Goal: Task Accomplishment & Management: Complete application form

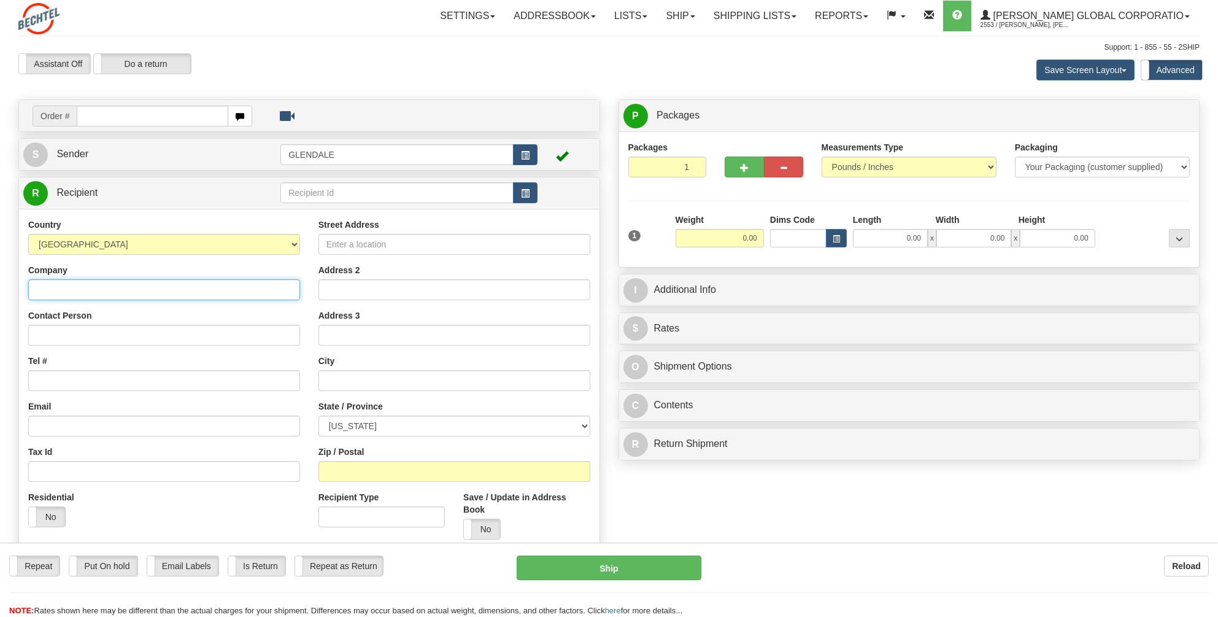
click at [39, 293] on input "Company" at bounding box center [164, 289] width 272 height 21
type input "BNF Employer Contributions Dept"
drag, startPoint x: 132, startPoint y: 286, endPoint x: 28, endPoint y: 290, distance: 103.8
click at [28, 290] on input "BNF Employer Contributions Dept" at bounding box center [164, 289] width 272 height 21
click at [298, 193] on input "text" at bounding box center [396, 192] width 233 height 21
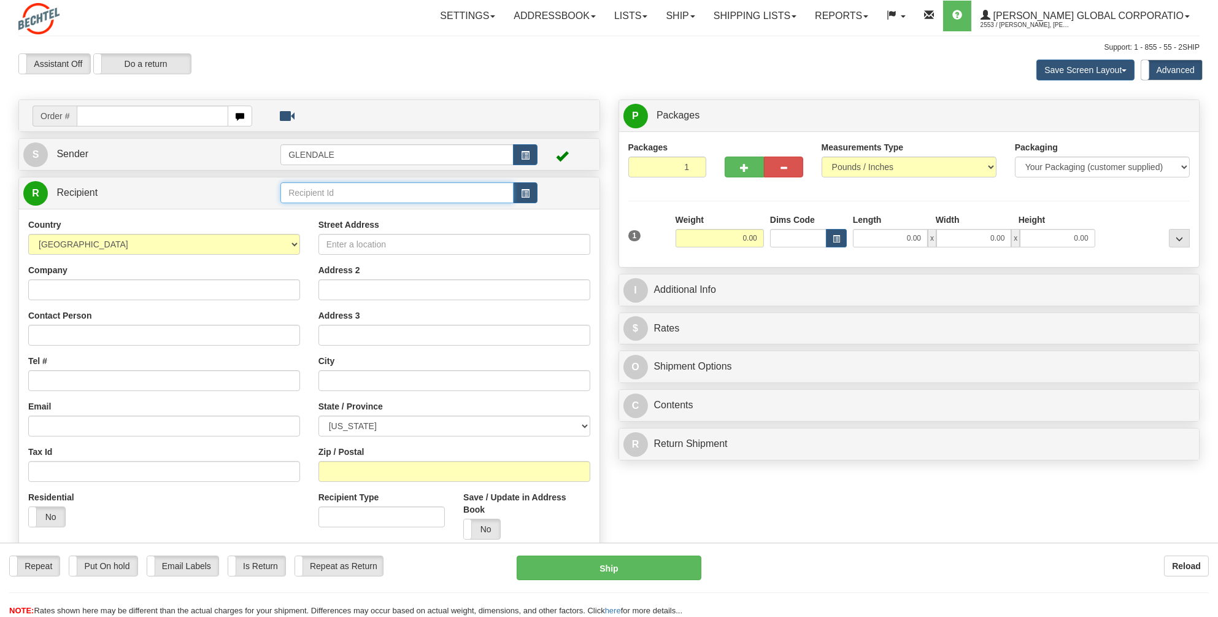
paste input "BNF Employer Contributions Dept"
type input "BNF Employer Contributions Dept"
click at [490, 513] on div "Country [GEOGRAPHIC_DATA] [GEOGRAPHIC_DATA] [GEOGRAPHIC_DATA] [GEOGRAPHIC_DATA]…" at bounding box center [309, 383] width 580 height 349
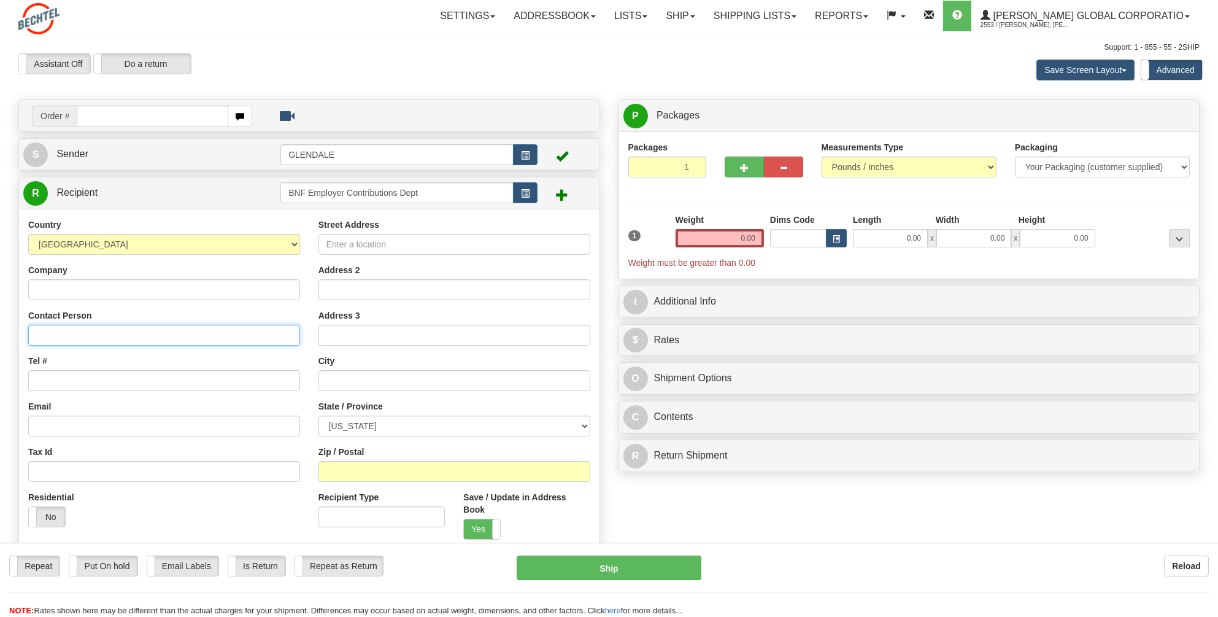
paste input "BNF Employer Contributions Dept"
type input "BNF Employer Contributions Dept"
click at [43, 288] on input "Company" at bounding box center [164, 289] width 272 height 21
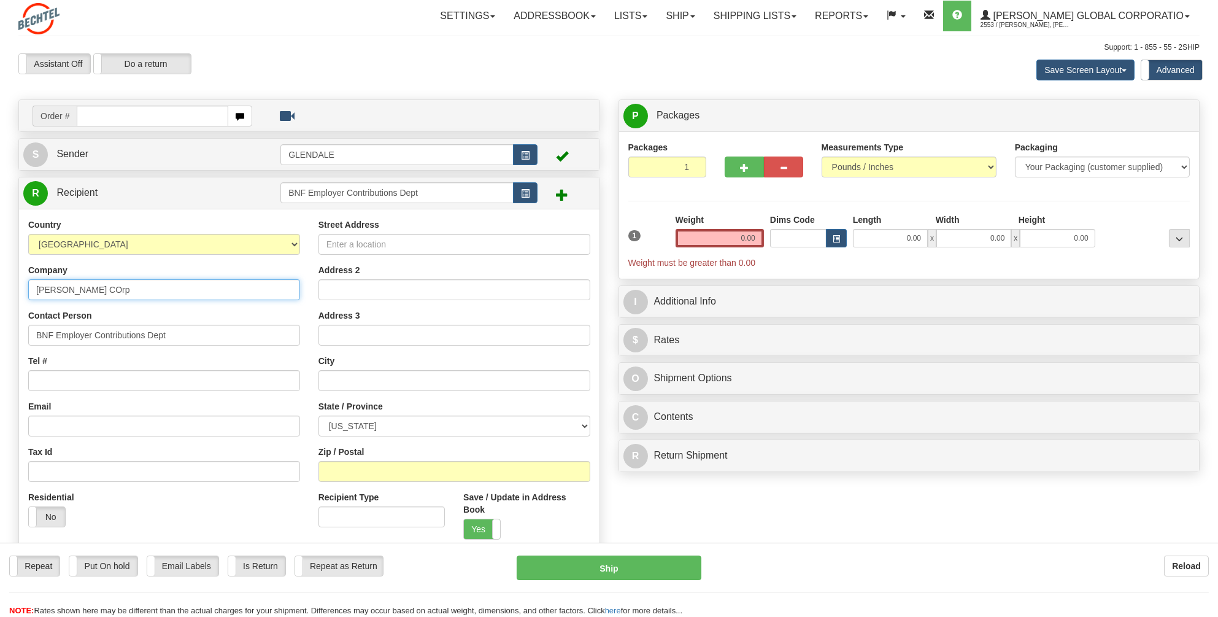
type input "[PERSON_NAME] COrp"
click at [43, 376] on input "Tel #" at bounding box center [164, 380] width 272 height 21
type input "4802053648"
click at [342, 242] on input "Street Address" at bounding box center [454, 244] width 272 height 21
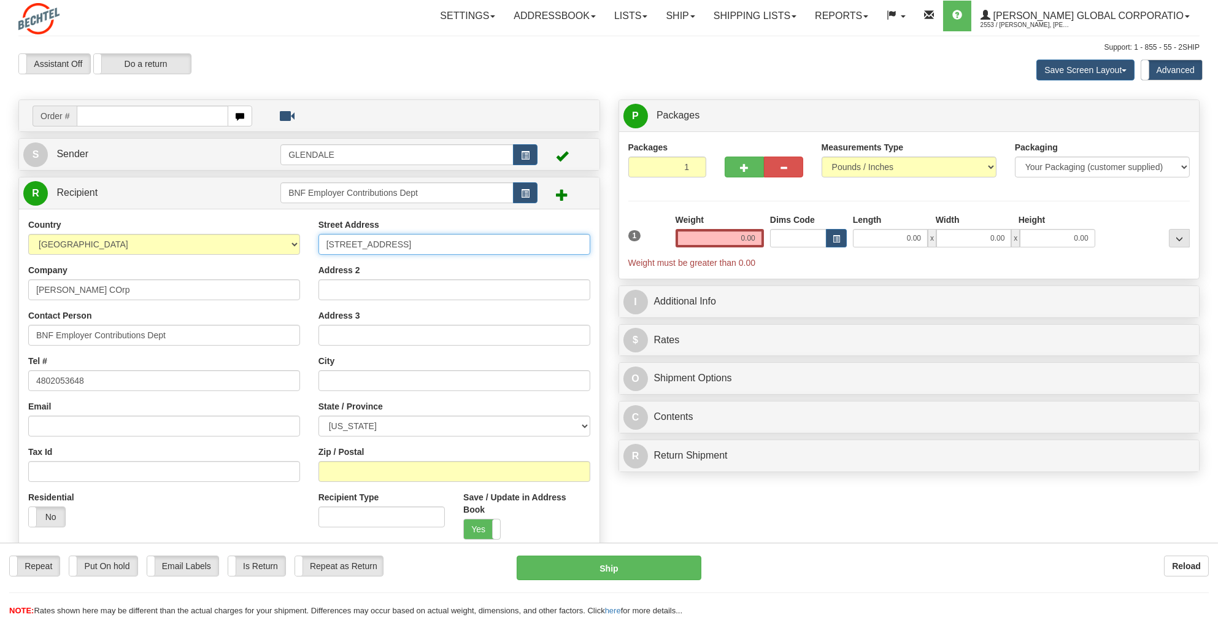
type input "[STREET_ADDRESS]"
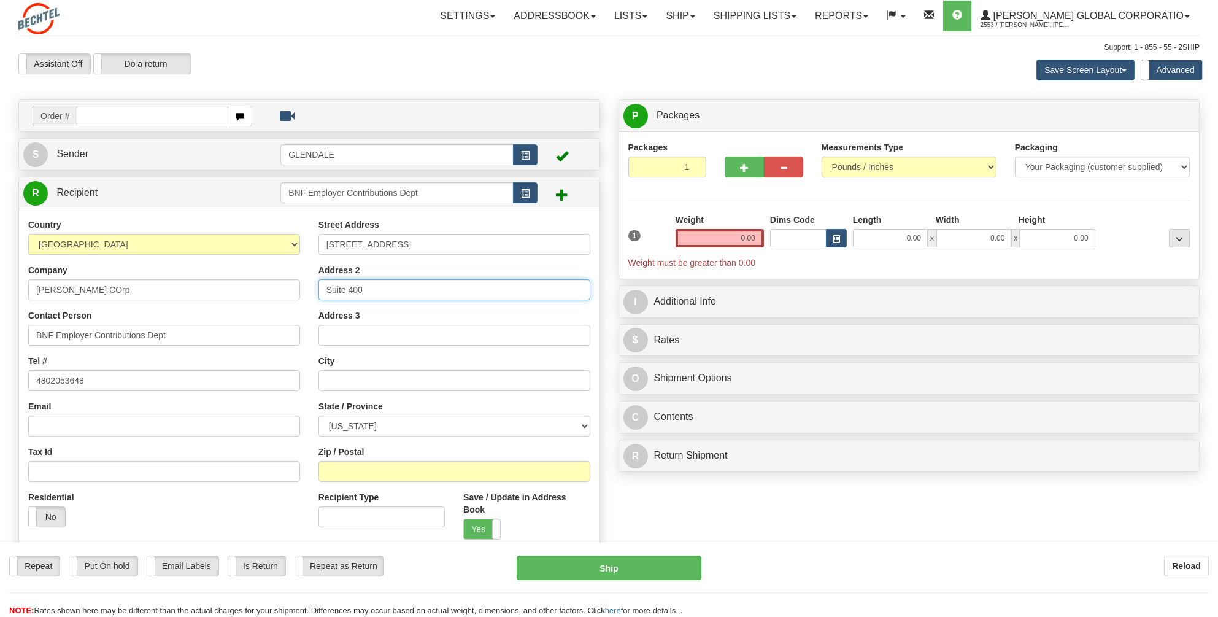
type input "Suite 400"
click at [341, 374] on input "text" at bounding box center [454, 380] width 272 height 21
type input "[US_STATE][GEOGRAPHIC_DATA]"
click at [584, 423] on select "[US_STATE] [US_STATE] [US_STATE] [US_STATE] Armed Forces America Armed Forces E…" at bounding box center [454, 425] width 272 height 21
select select "MO"
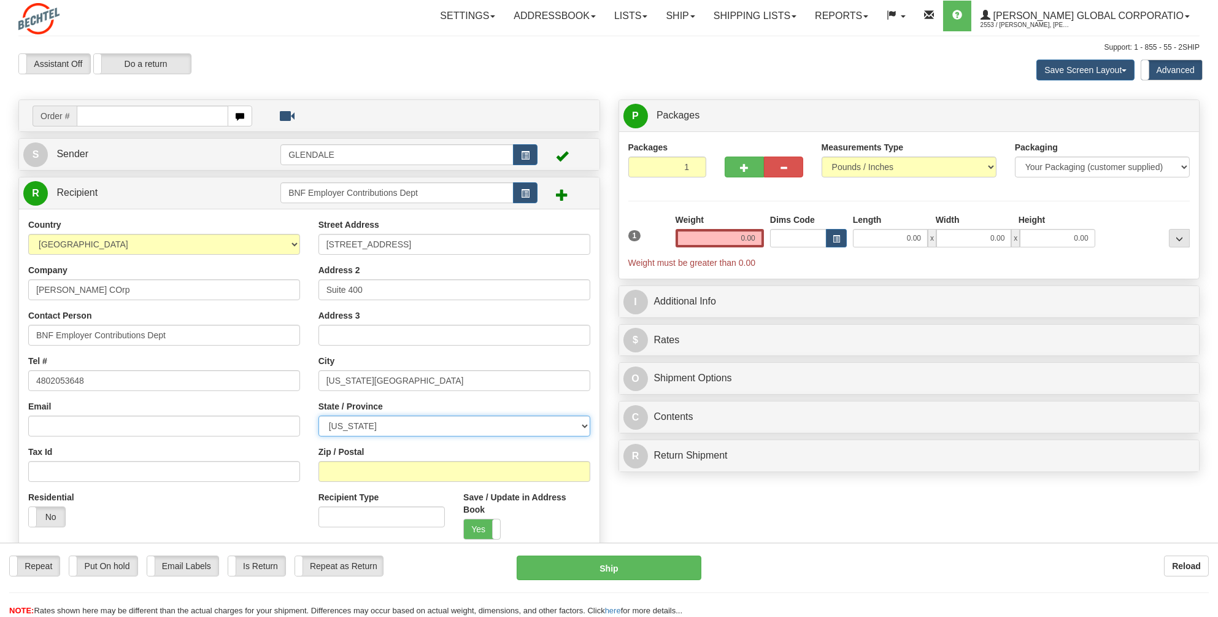
click at [318, 415] on select "[US_STATE] [US_STATE] [US_STATE] [US_STATE] Armed Forces America Armed Forces E…" at bounding box center [454, 425] width 272 height 21
click at [333, 472] on input "Zip / Postal" at bounding box center [454, 471] width 272 height 21
type input "64163"
drag, startPoint x: 763, startPoint y: 238, endPoint x: 724, endPoint y: 237, distance: 38.7
click at [724, 237] on input "0.00" at bounding box center [719, 238] width 88 height 18
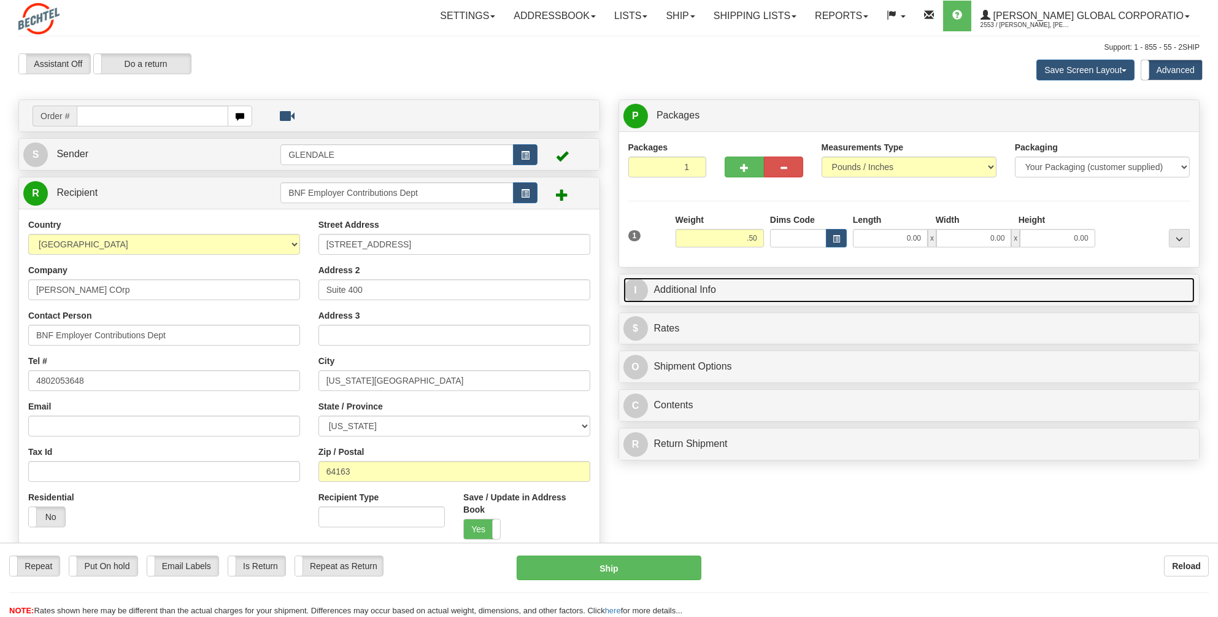
type input "0.50"
click at [691, 280] on link "I Additional Info" at bounding box center [909, 289] width 572 height 25
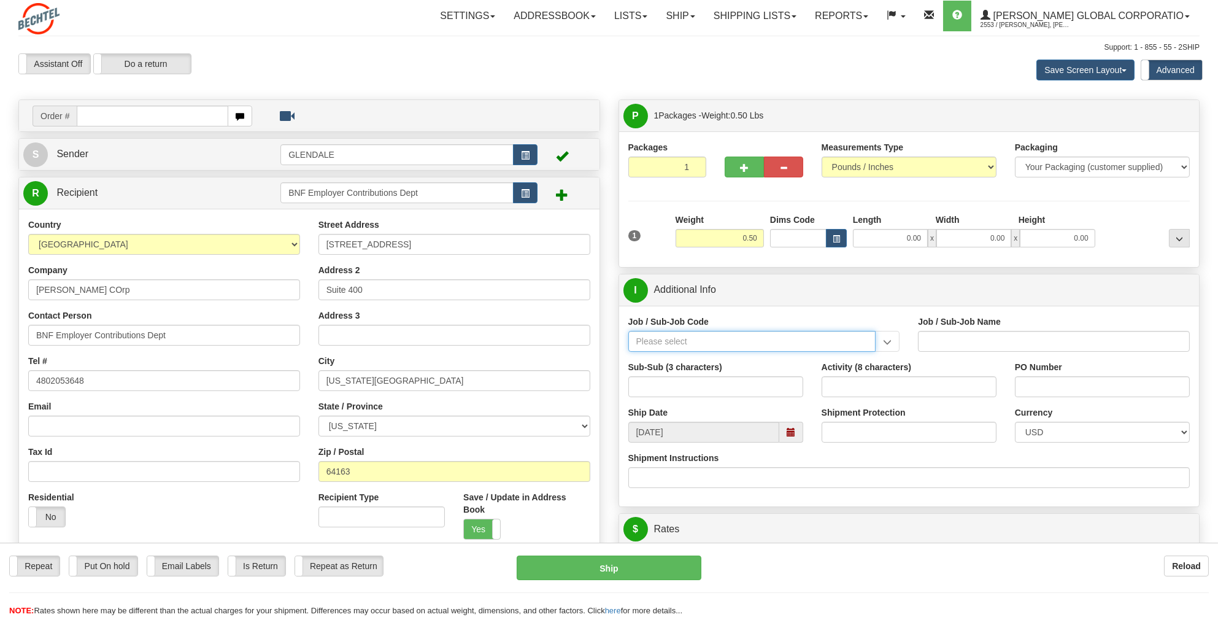
click at [640, 334] on input "Job / Sub-Job Code" at bounding box center [752, 341] width 248 height 21
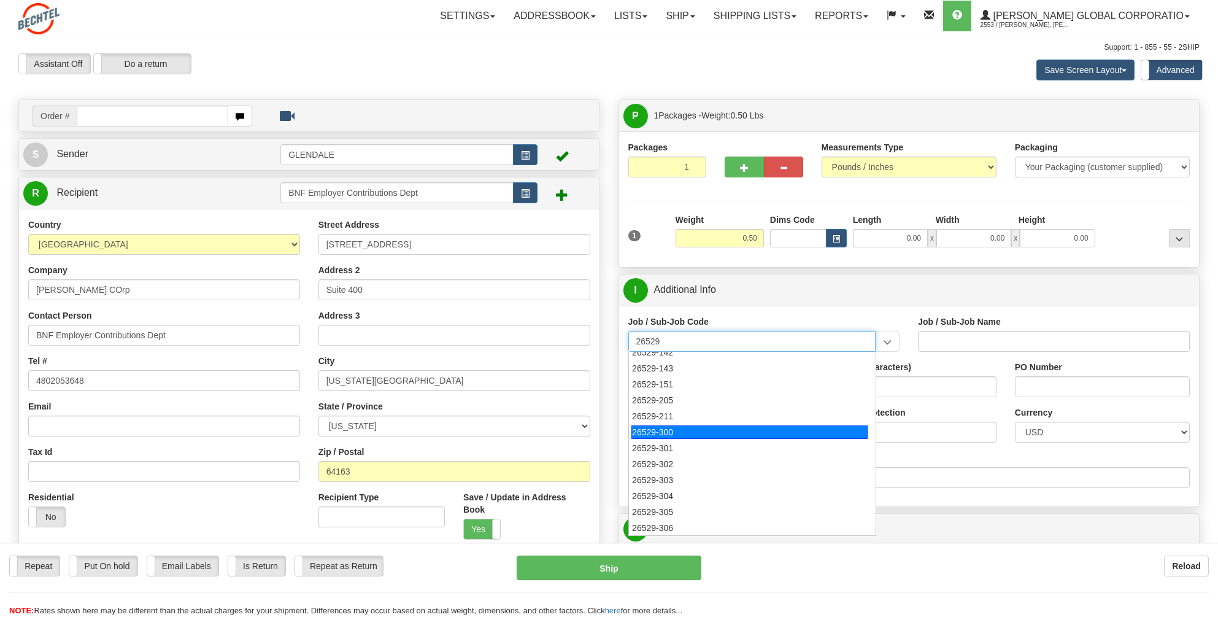
scroll to position [185, 0]
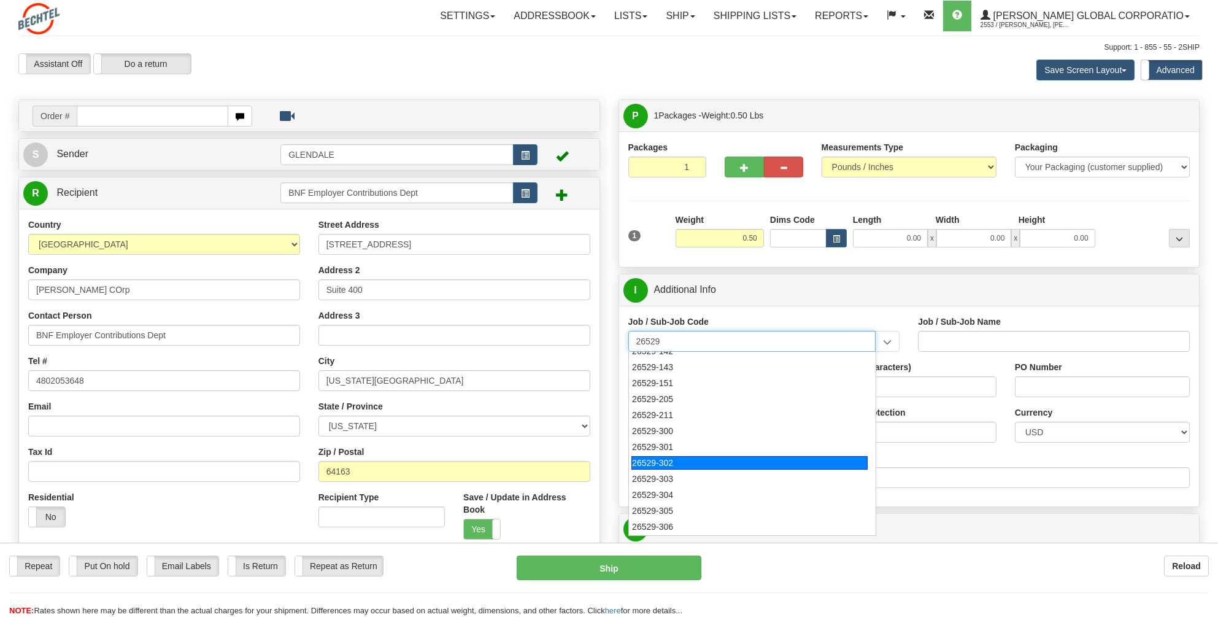
click at [669, 463] on div "26529-302" at bounding box center [749, 462] width 236 height 13
type input "26529-302"
type input "[PERSON_NAME] PASS PROJECT - TO1-CRAFT LABOR AND NON-LA"
type input "26529-302"
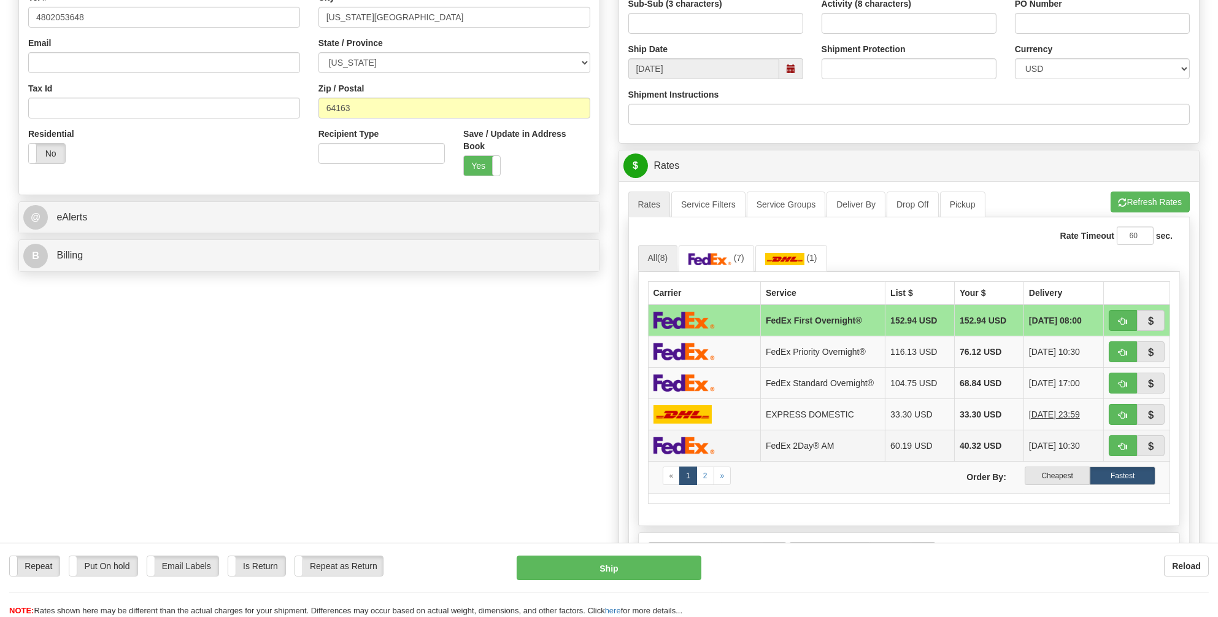
scroll to position [368, 0]
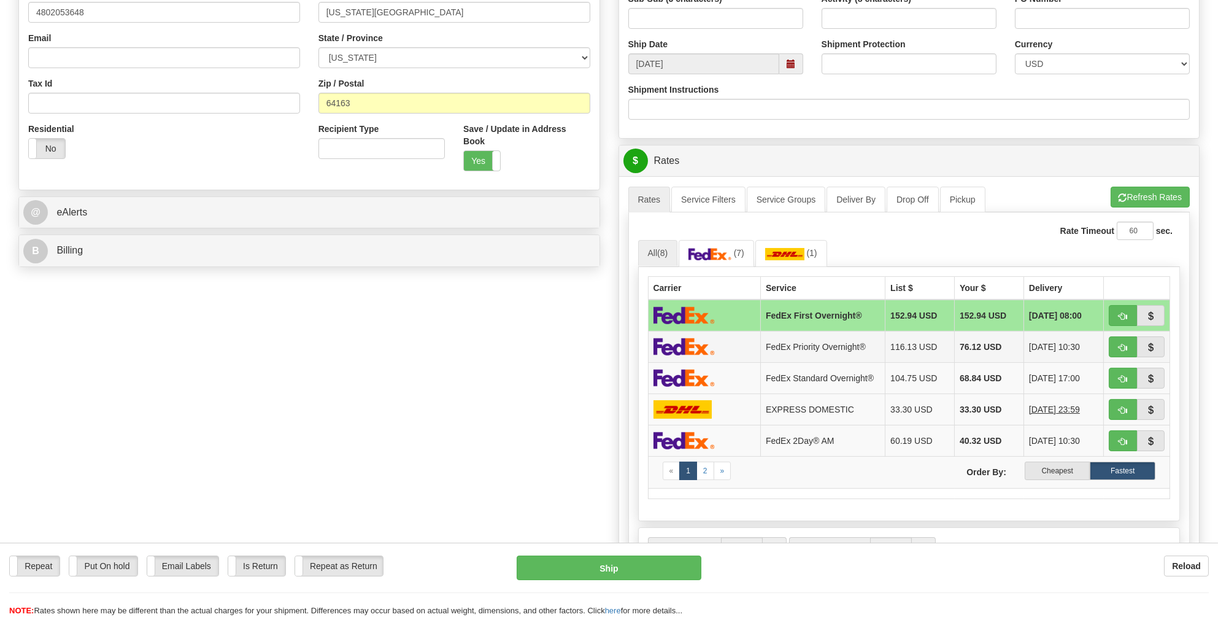
click at [688, 340] on img at bounding box center [683, 346] width 61 height 18
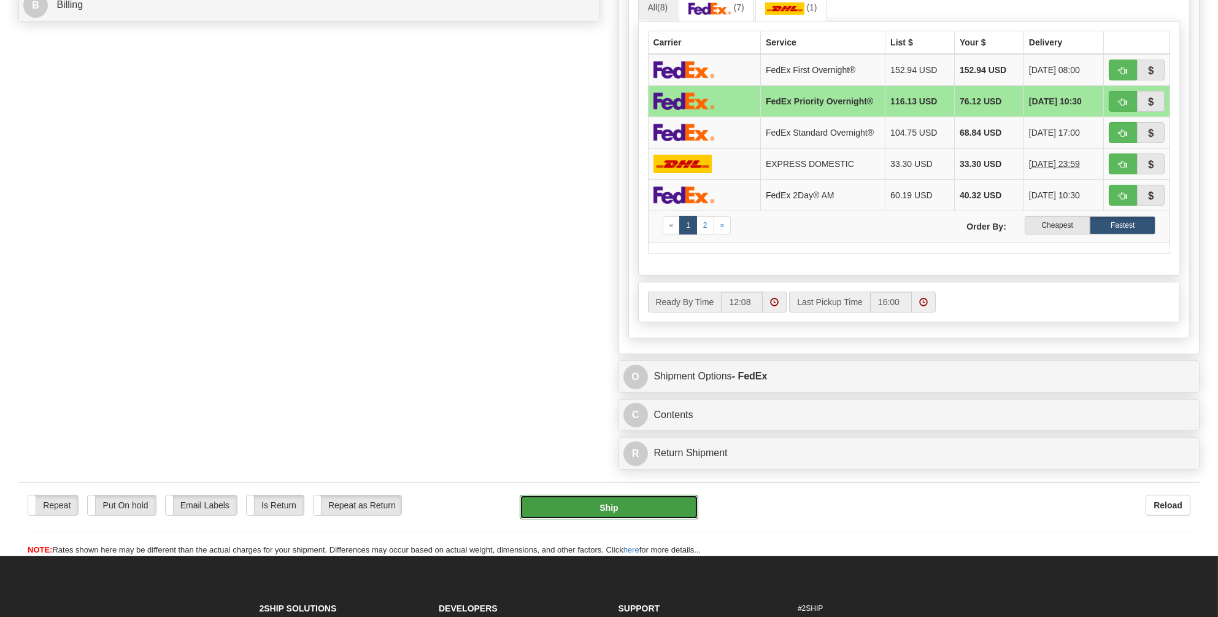
click at [614, 499] on button "Ship" at bounding box center [609, 506] width 179 height 25
type input "01"
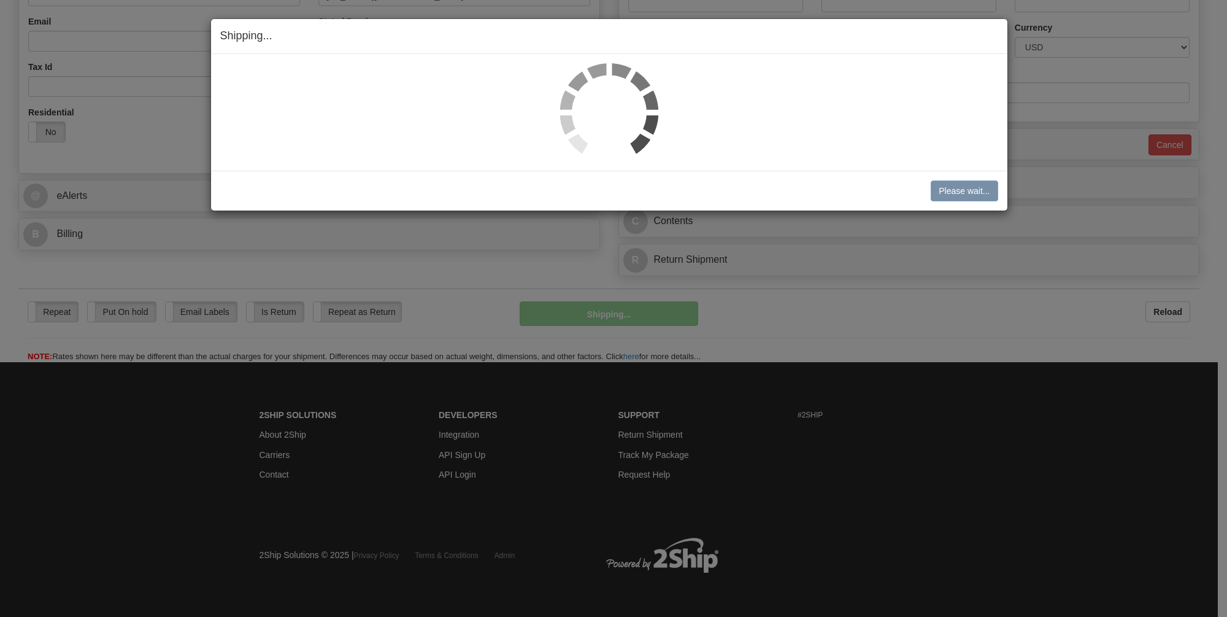
scroll to position [381, 0]
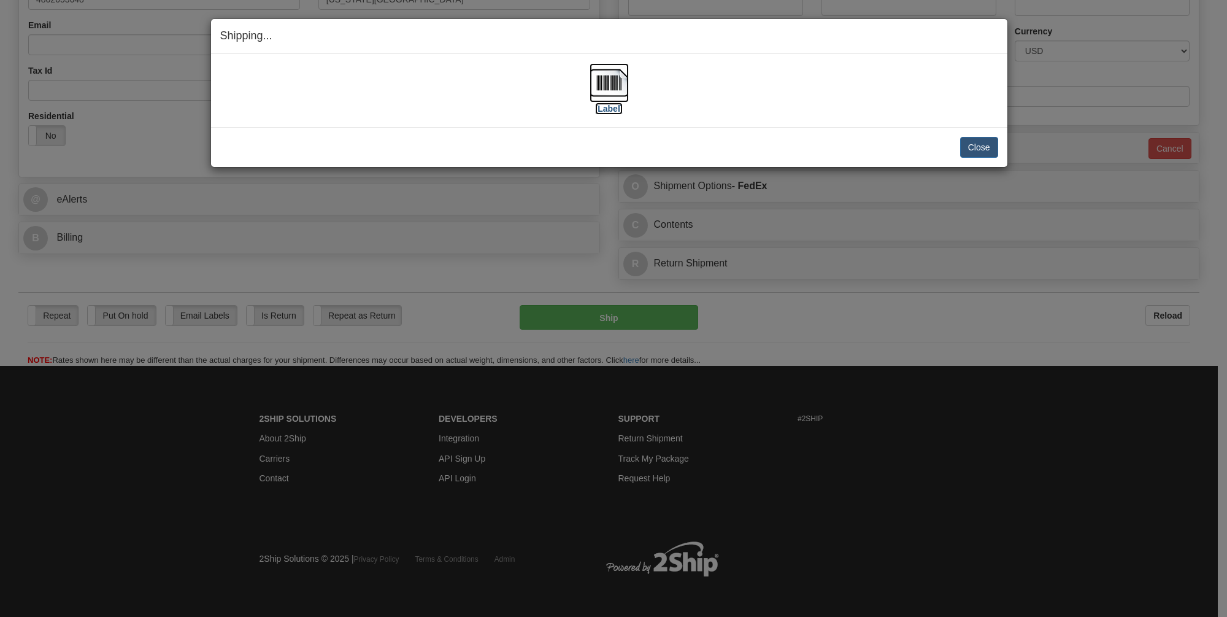
click at [611, 83] on img at bounding box center [609, 82] width 39 height 39
